Goal: Transaction & Acquisition: Purchase product/service

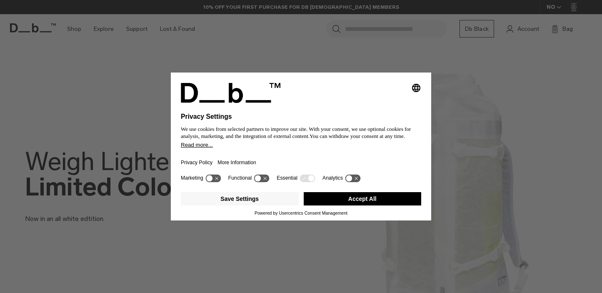
click at [365, 199] on button "Accept All" at bounding box center [363, 198] width 118 height 13
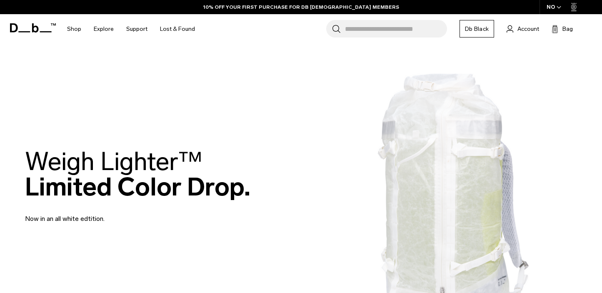
click at [541, 292] on div at bounding box center [301, 293] width 602 height 0
click at [528, 292] on div at bounding box center [301, 293] width 602 height 0
click at [571, 292] on div at bounding box center [301, 293] width 602 height 0
click at [467, 292] on div at bounding box center [301, 293] width 602 height 0
click at [365, 24] on input "Search for Bags, Luggage..." at bounding box center [396, 28] width 102 height 17
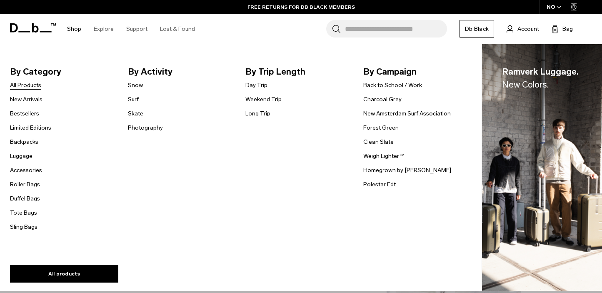
click at [27, 86] on link "All Products" at bounding box center [25, 85] width 31 height 9
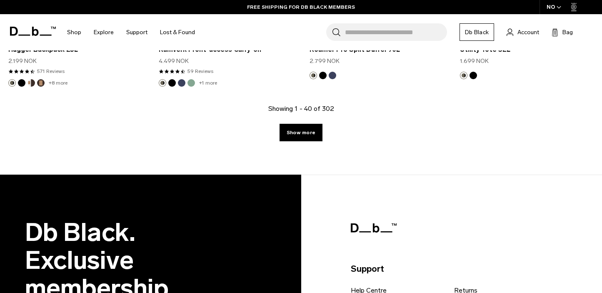
scroll to position [2626, 0]
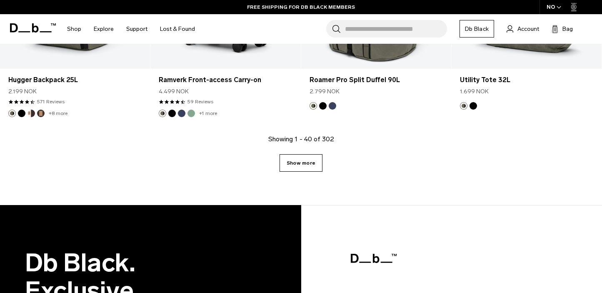
click at [309, 164] on link "Show more" at bounding box center [300, 162] width 43 height 17
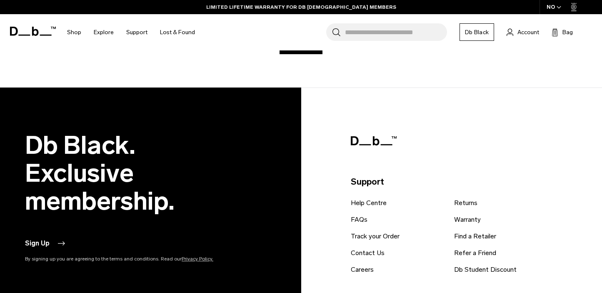
scroll to position [4896, 0]
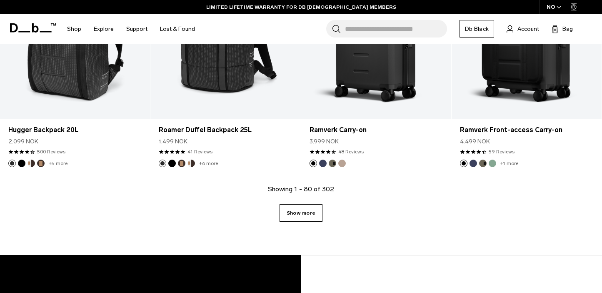
click at [300, 216] on link "Show more" at bounding box center [300, 212] width 43 height 17
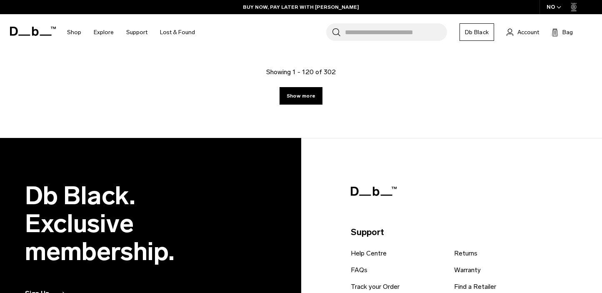
scroll to position [7274, 0]
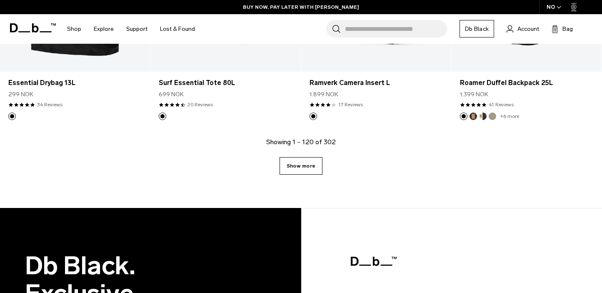
click at [316, 157] on link "Show more" at bounding box center [300, 165] width 43 height 17
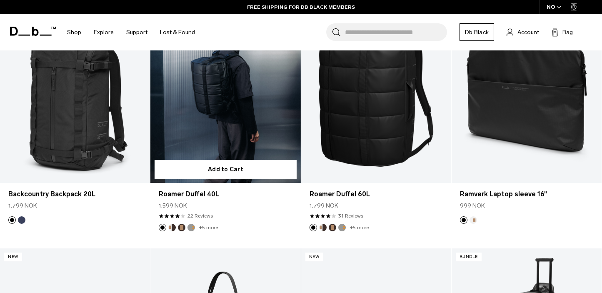
scroll to position [6724, 0]
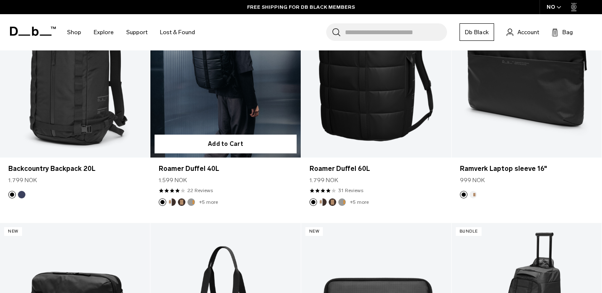
click at [173, 198] on button "Cappuccino" at bounding box center [171, 201] width 7 height 7
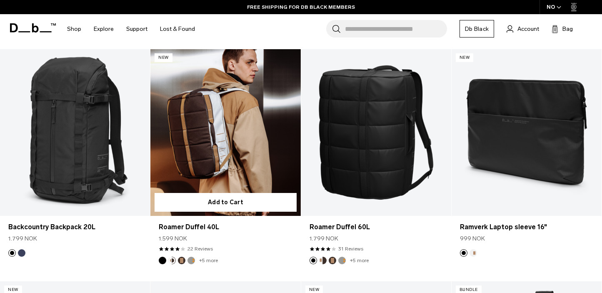
scroll to position [6659, 0]
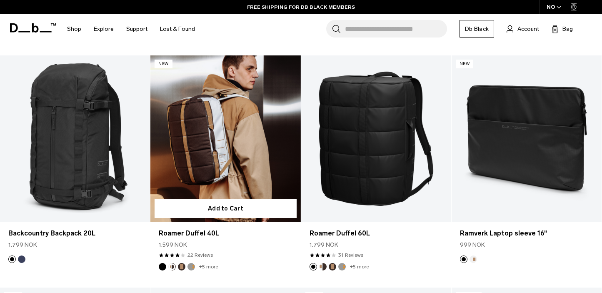
click at [178, 263] on button "Espresso" at bounding box center [181, 266] width 7 height 7
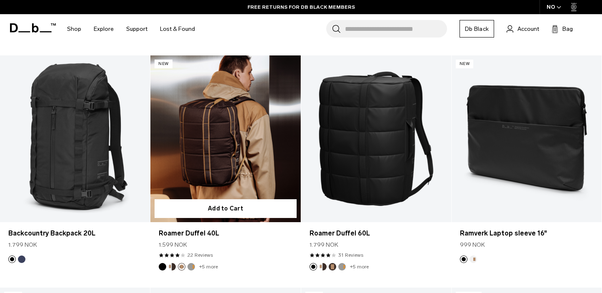
click at [171, 263] on button "Cappuccino" at bounding box center [171, 266] width 7 height 7
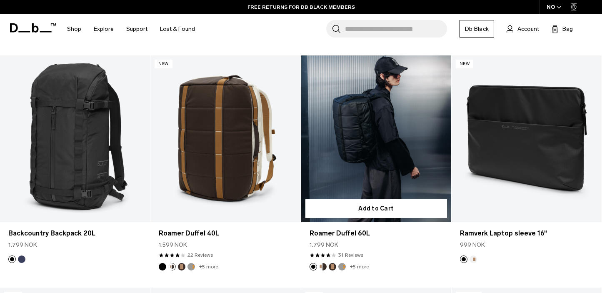
click at [323, 263] on button "Cappuccino" at bounding box center [322, 266] width 7 height 7
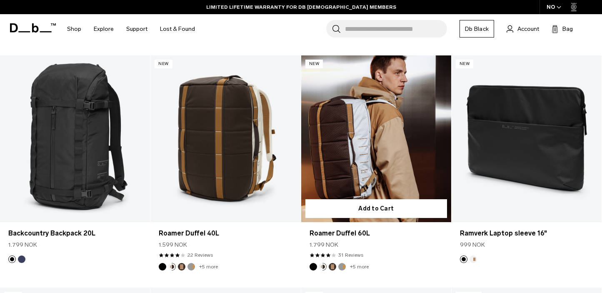
click at [334, 263] on button "Espresso" at bounding box center [332, 266] width 7 height 7
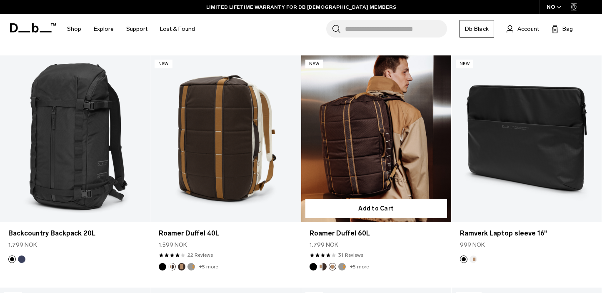
click at [324, 263] on button "Cappuccino" at bounding box center [322, 266] width 7 height 7
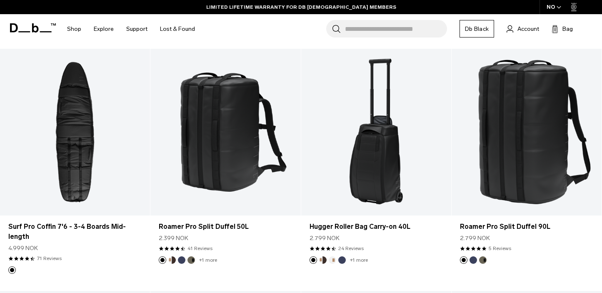
scroll to position [5958, 0]
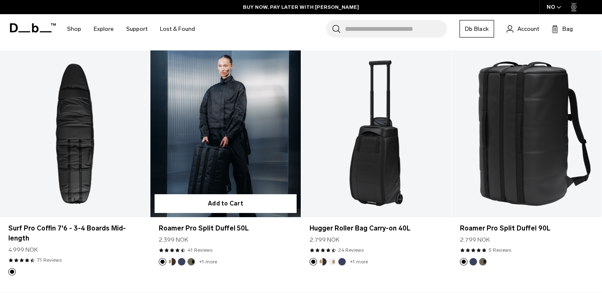
click at [173, 260] on button "Cappuccino" at bounding box center [171, 261] width 7 height 7
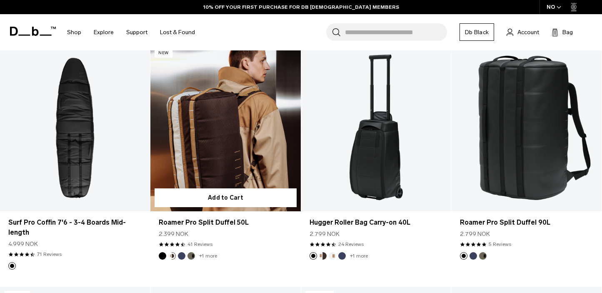
scroll to position [5979, 0]
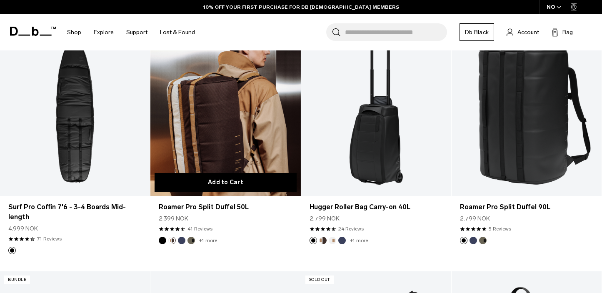
click at [234, 182] on button "Add to Cart" at bounding box center [225, 182] width 142 height 19
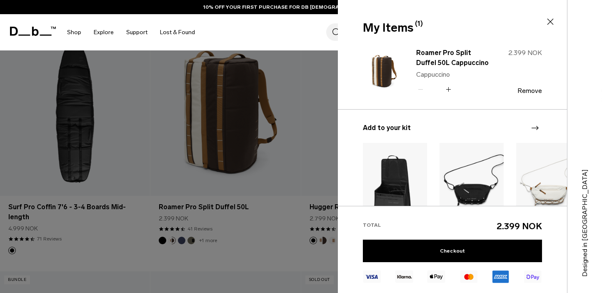
click at [551, 22] on icon at bounding box center [550, 22] width 6 height 6
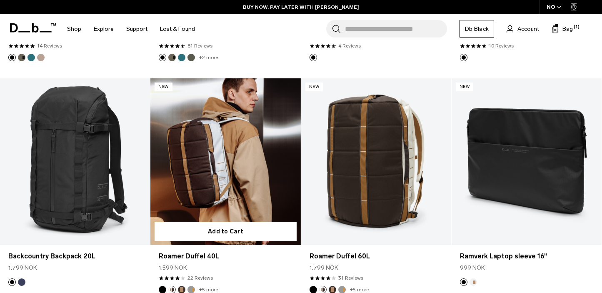
scroll to position [6633, 0]
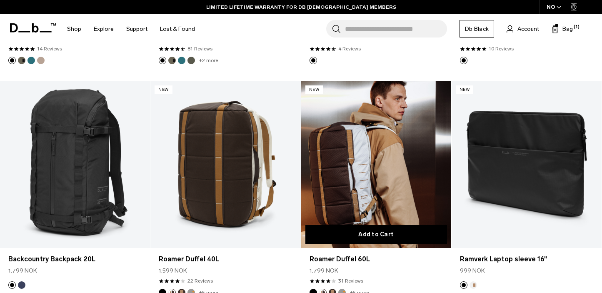
click at [379, 226] on button "Add to Cart" at bounding box center [376, 234] width 142 height 19
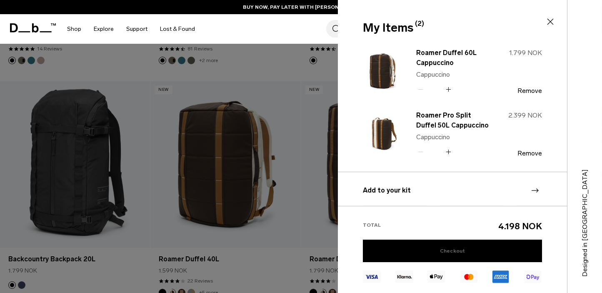
click at [453, 251] on link "Checkout" at bounding box center [452, 250] width 179 height 22
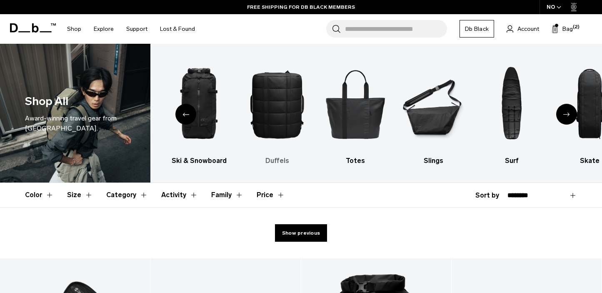
click at [286, 126] on img "4 / 10" at bounding box center [277, 103] width 64 height 95
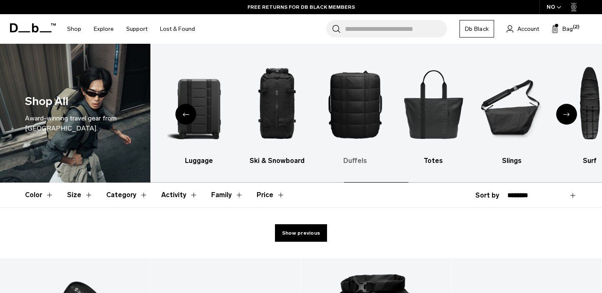
click at [336, 112] on img "4 / 10" at bounding box center [356, 103] width 64 height 95
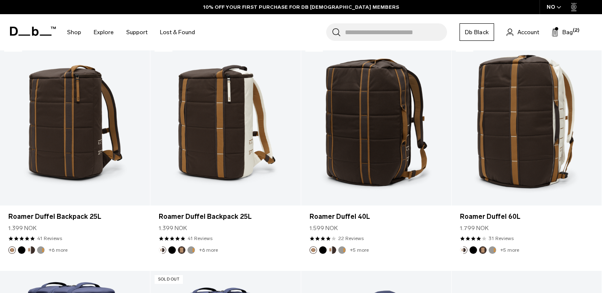
scroll to position [400, 0]
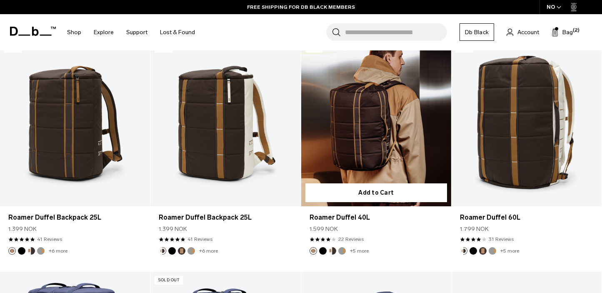
click at [331, 250] on button "Cappuccino" at bounding box center [332, 250] width 7 height 7
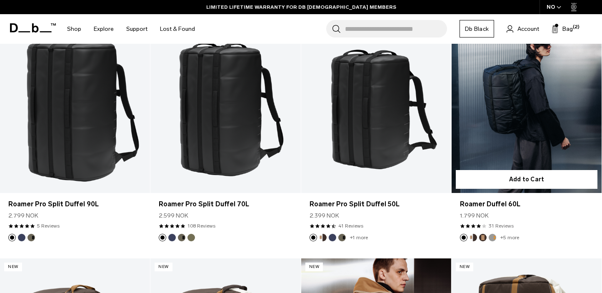
scroll to position [182, 0]
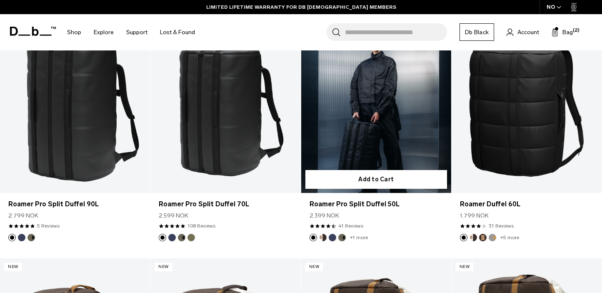
click at [323, 238] on button "Cappuccino" at bounding box center [322, 237] width 7 height 7
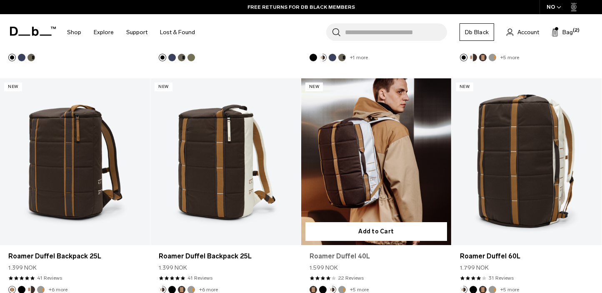
scroll to position [358, 0]
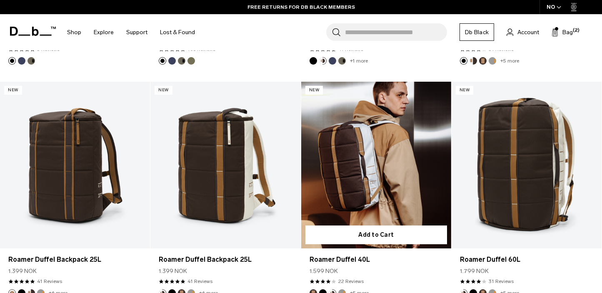
click at [324, 290] on button "Black Out" at bounding box center [322, 292] width 7 height 7
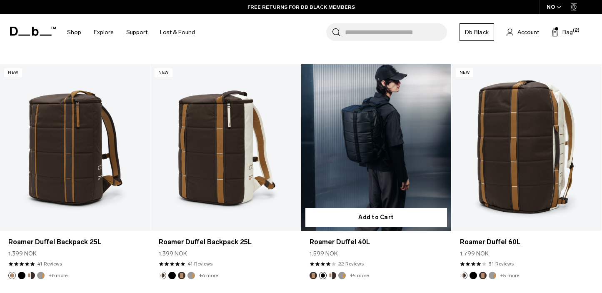
scroll to position [376, 0]
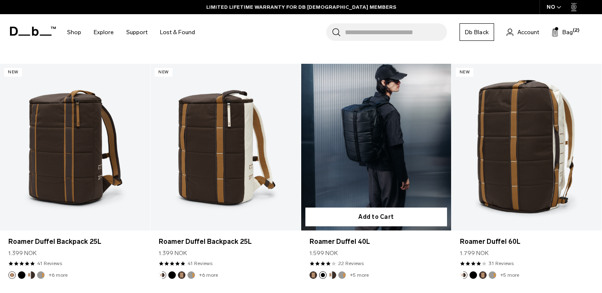
click at [311, 276] on button "Espresso" at bounding box center [312, 274] width 7 height 7
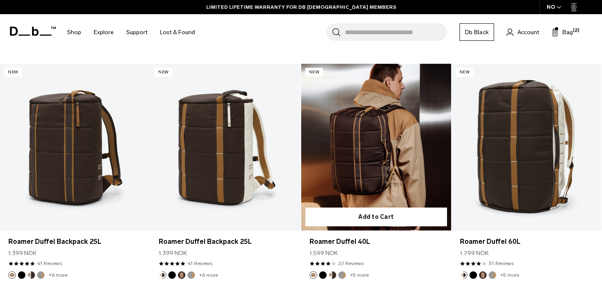
click at [375, 167] on link "Roamer Duffel 40L Espresso" at bounding box center [376, 147] width 150 height 167
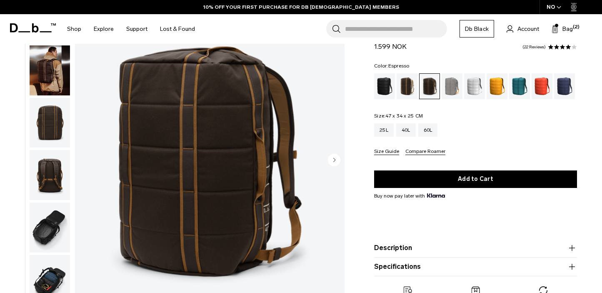
scroll to position [68, 0]
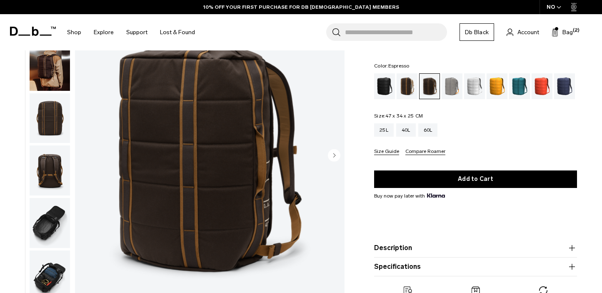
click at [339, 153] on circle "Next slide" at bounding box center [334, 155] width 12 height 12
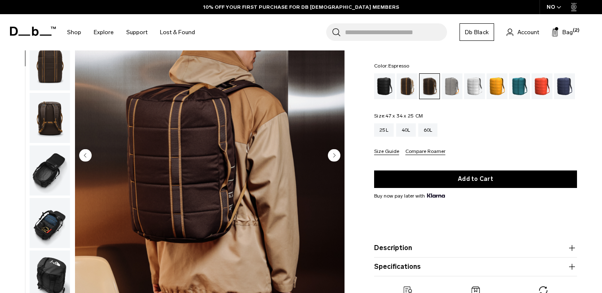
click at [337, 154] on circle "Next slide" at bounding box center [334, 155] width 12 height 12
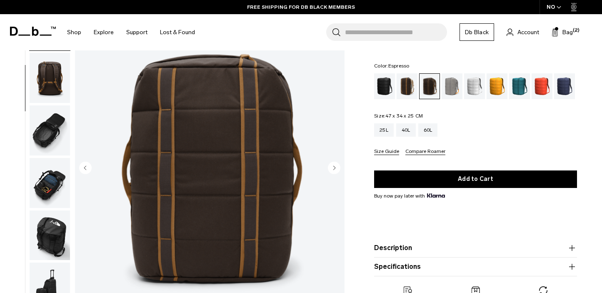
scroll to position [54, 0]
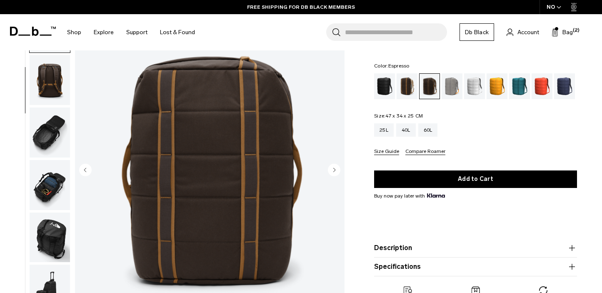
click at [334, 170] on icon "Next slide" at bounding box center [335, 170] width 2 height 4
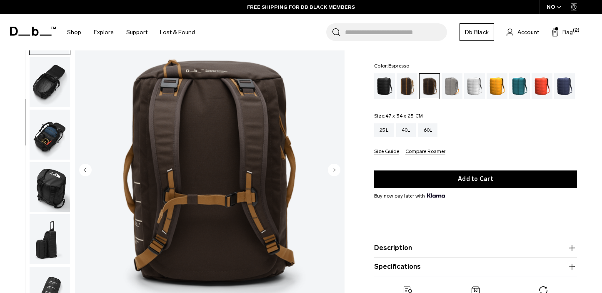
scroll to position [157, 0]
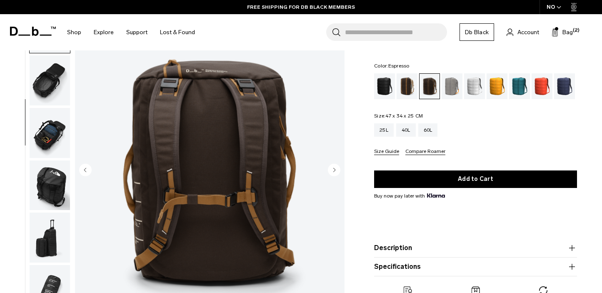
click at [334, 170] on icon "Next slide" at bounding box center [335, 170] width 2 height 4
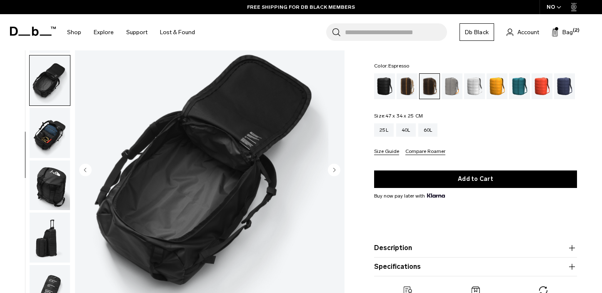
scroll to position [186, 0]
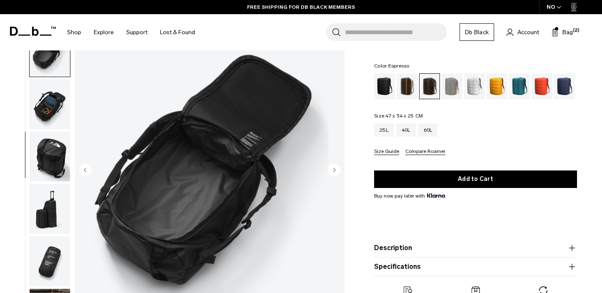
click at [334, 170] on icon "Next slide" at bounding box center [335, 170] width 2 height 4
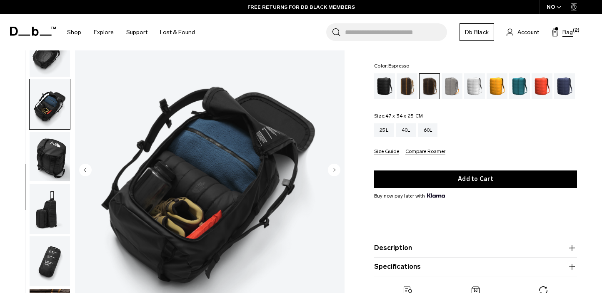
click at [567, 32] on span "Bag" at bounding box center [567, 32] width 10 height 9
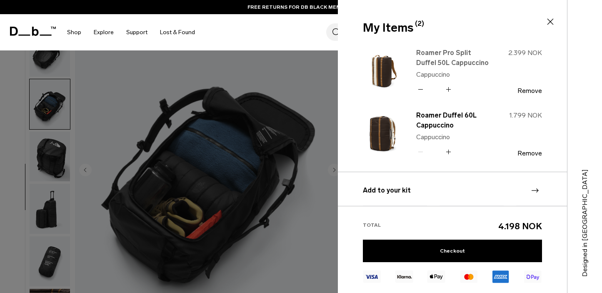
click at [431, 57] on link "Roamer Pro Split Duffel 50L Cappuccino" at bounding box center [452, 58] width 73 height 20
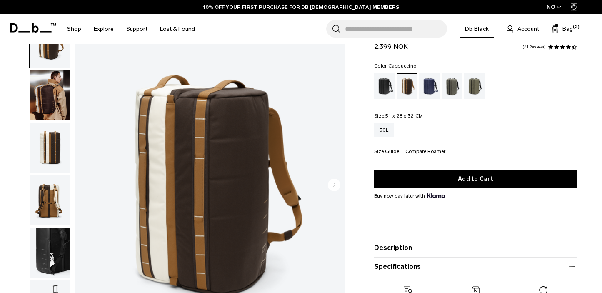
click at [336, 184] on circle "Next slide" at bounding box center [334, 185] width 12 height 12
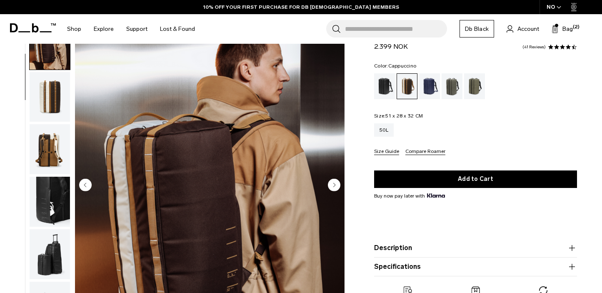
scroll to position [52, 0]
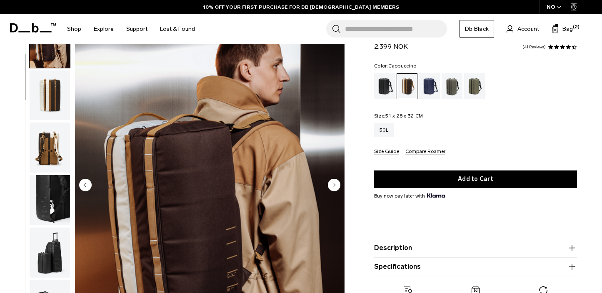
click at [336, 184] on circle "Next slide" at bounding box center [334, 185] width 12 height 12
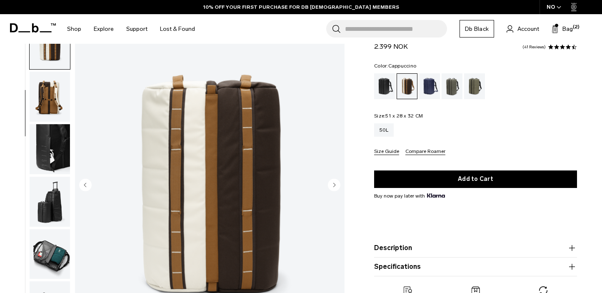
scroll to position [105, 0]
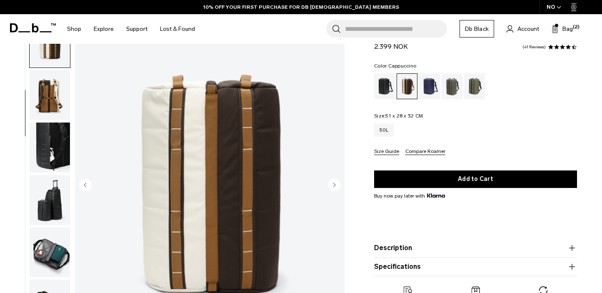
click at [336, 186] on circle "Next slide" at bounding box center [334, 185] width 12 height 12
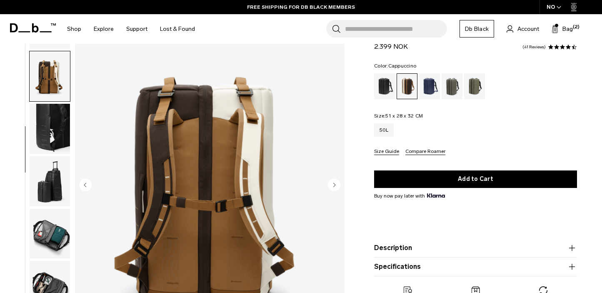
scroll to position [133, 0]
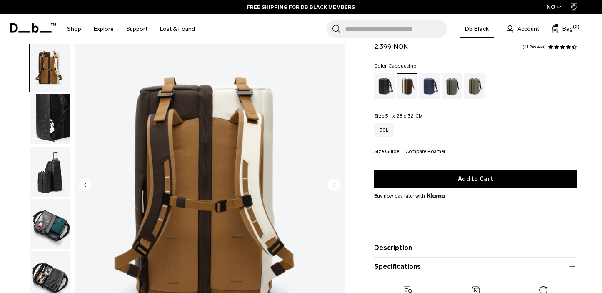
click at [336, 186] on circle "Next slide" at bounding box center [334, 185] width 12 height 12
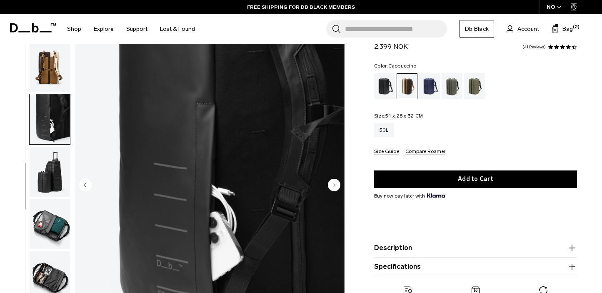
click at [336, 186] on circle "Next slide" at bounding box center [334, 185] width 12 height 12
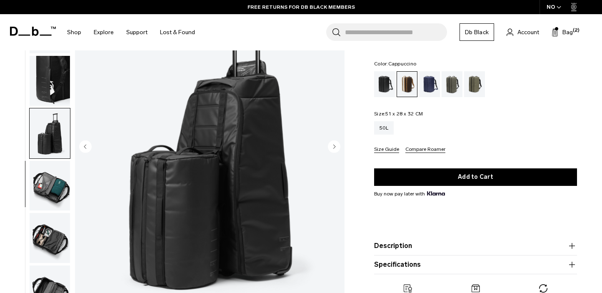
scroll to position [77, 0]
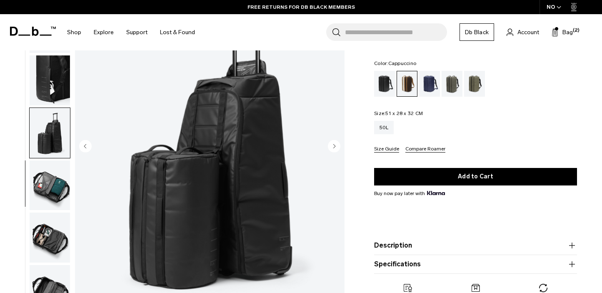
click at [334, 145] on icon "Next slide" at bounding box center [335, 146] width 2 height 4
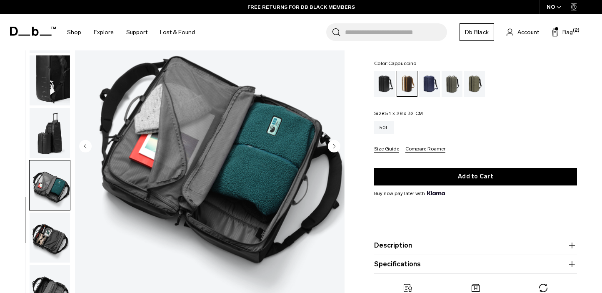
click at [334, 145] on icon "Next slide" at bounding box center [335, 146] width 2 height 4
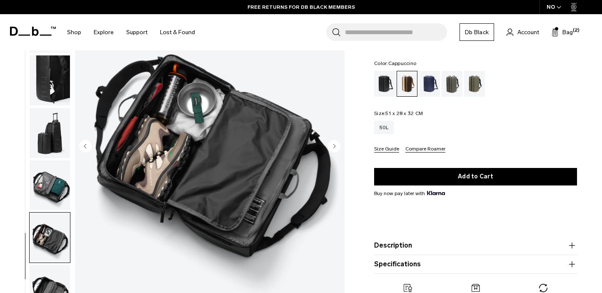
click at [334, 145] on icon "Next slide" at bounding box center [335, 146] width 2 height 4
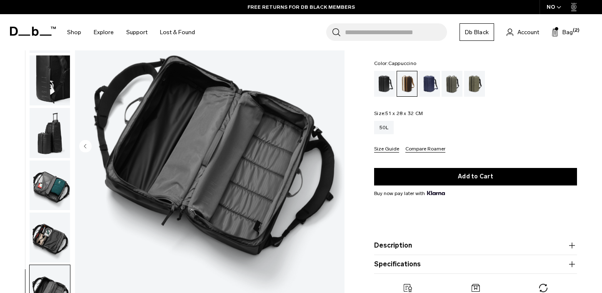
click at [89, 149] on circle "Previous slide" at bounding box center [85, 146] width 12 height 12
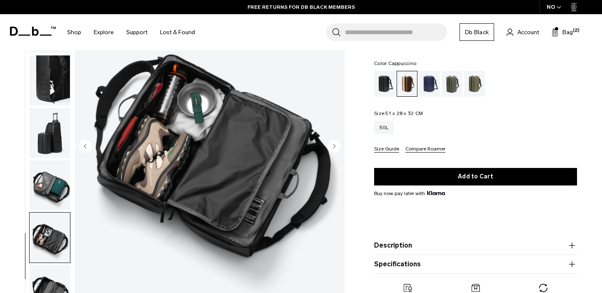
click at [89, 149] on circle "Previous slide" at bounding box center [85, 146] width 12 height 12
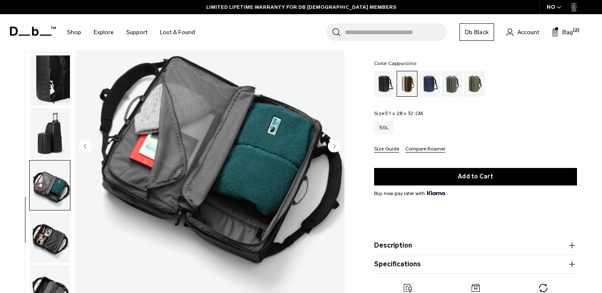
click at [334, 142] on circle "Next slide" at bounding box center [334, 146] width 12 height 12
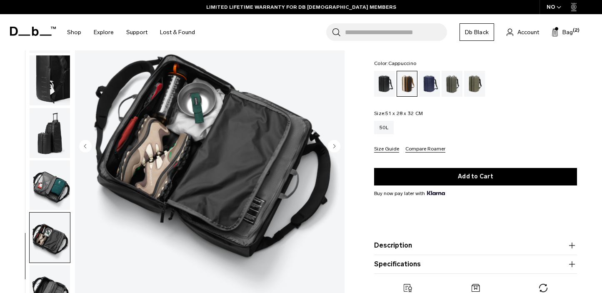
click at [334, 142] on circle "Next slide" at bounding box center [334, 146] width 12 height 12
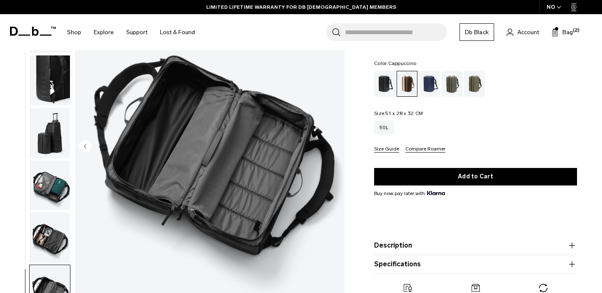
click at [334, 142] on img "9 / 9" at bounding box center [209, 147] width 269 height 336
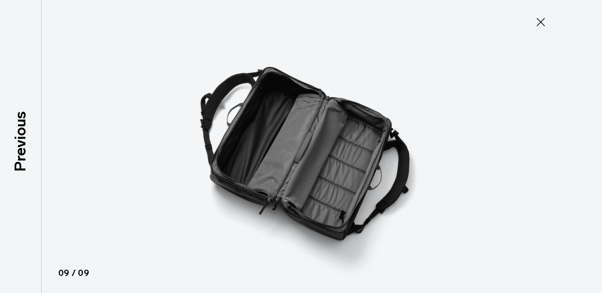
click at [540, 25] on icon at bounding box center [540, 21] width 13 height 13
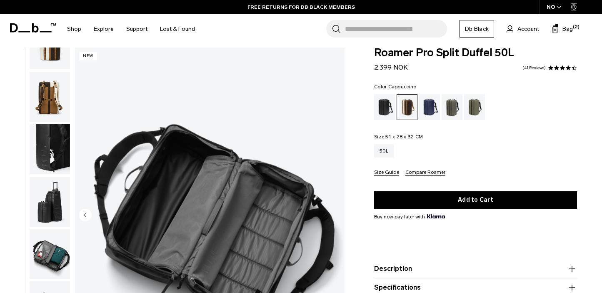
scroll to position [0, 0]
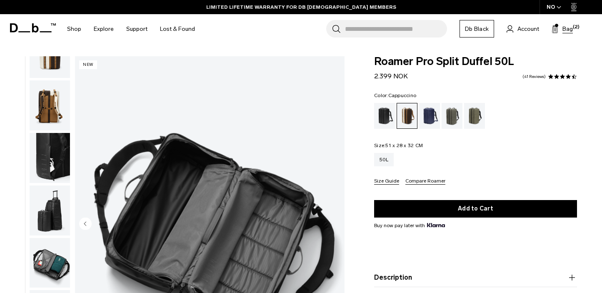
click at [563, 30] on span "Bag" at bounding box center [567, 29] width 10 height 9
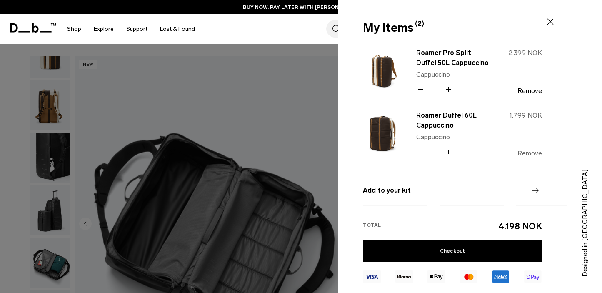
click at [527, 152] on button "Remove" at bounding box center [529, 152] width 25 height 7
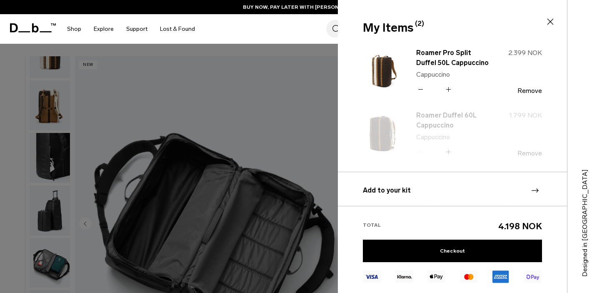
click at [548, 22] on icon at bounding box center [550, 22] width 10 height 10
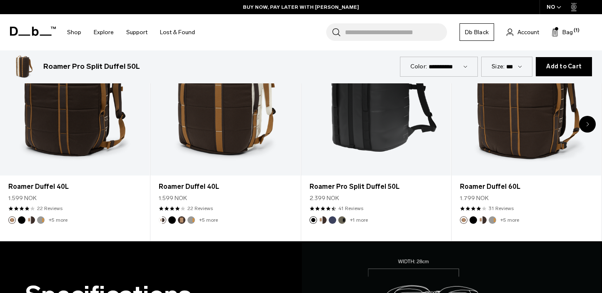
scroll to position [462, 0]
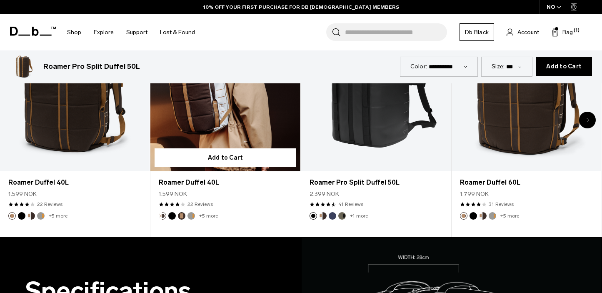
click at [181, 216] on button "Espresso" at bounding box center [181, 215] width 7 height 7
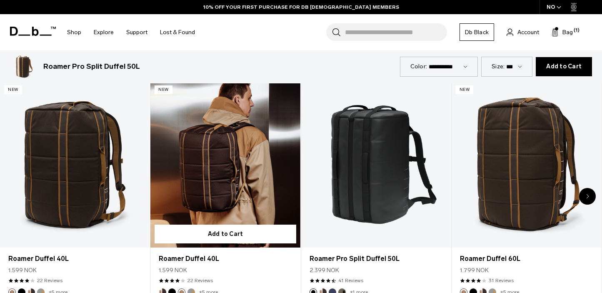
scroll to position [385, 0]
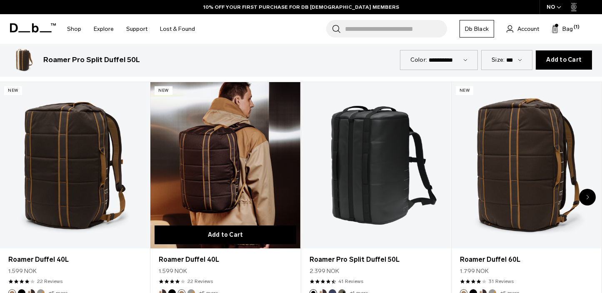
click at [228, 233] on button "Add to Cart" at bounding box center [224, 234] width 141 height 19
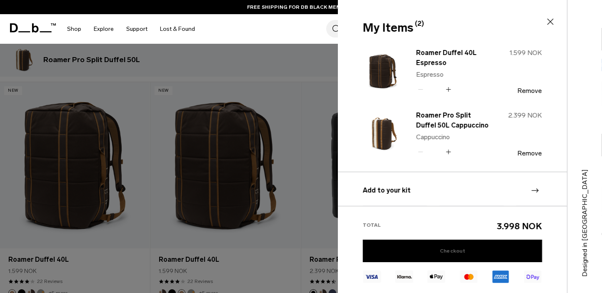
click at [460, 250] on link "Checkout" at bounding box center [452, 250] width 179 height 22
